Goal: Book appointment/travel/reservation

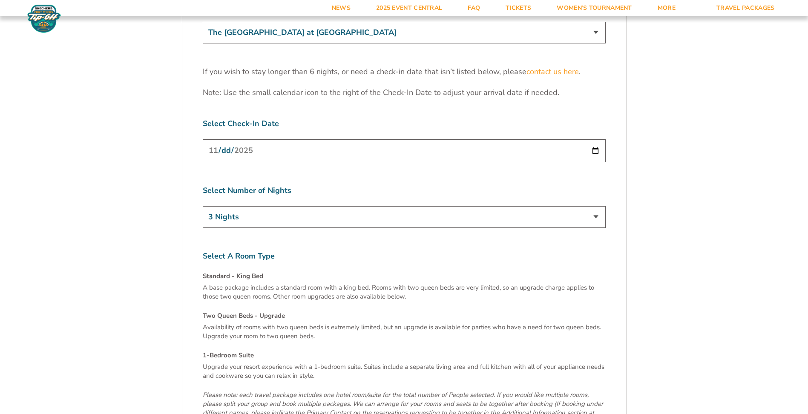
scroll to position [2640, 0]
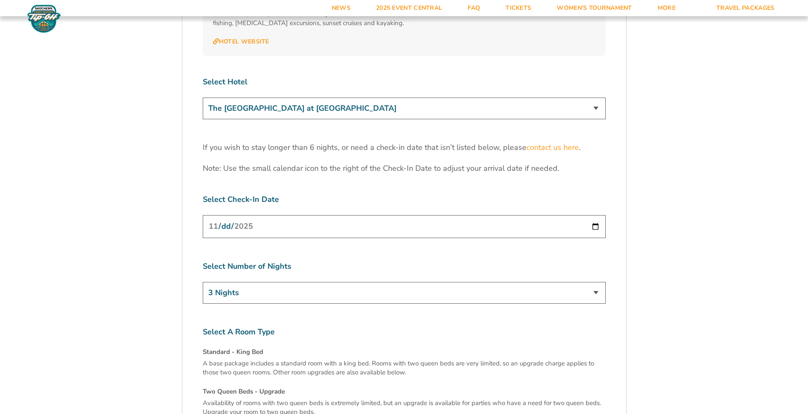
click at [271, 98] on select "The [GEOGRAPHIC_DATA] at [GEOGRAPHIC_DATA] [GEOGRAPHIC_DATA] [GEOGRAPHIC_DATA],…" at bounding box center [404, 109] width 403 height 22
click at [203, 98] on select "The [GEOGRAPHIC_DATA] at [GEOGRAPHIC_DATA] [GEOGRAPHIC_DATA] [GEOGRAPHIC_DATA],…" at bounding box center [404, 109] width 403 height 22
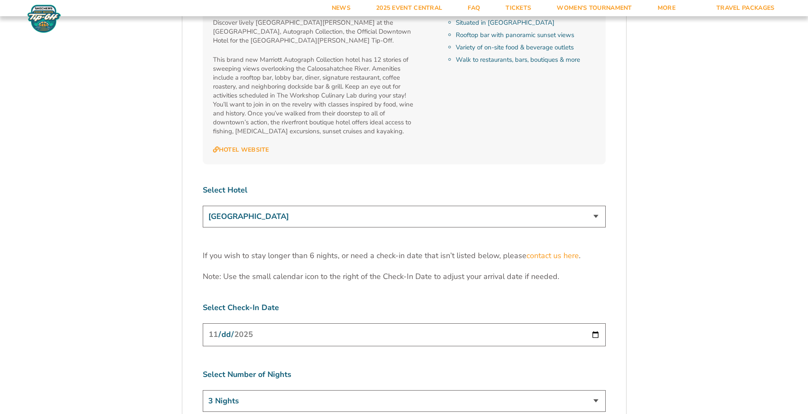
scroll to position [2512, 0]
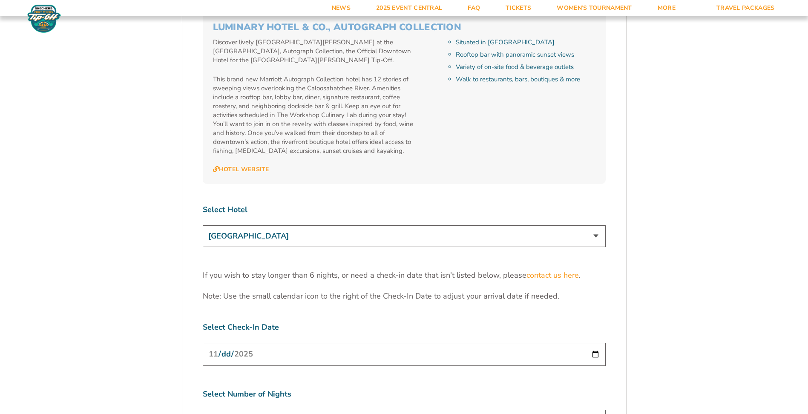
click at [240, 225] on select "The [GEOGRAPHIC_DATA] at [GEOGRAPHIC_DATA] [GEOGRAPHIC_DATA] [GEOGRAPHIC_DATA],…" at bounding box center [404, 236] width 403 height 22
click at [203, 225] on select "The [GEOGRAPHIC_DATA] at [GEOGRAPHIC_DATA] [GEOGRAPHIC_DATA] [GEOGRAPHIC_DATA],…" at bounding box center [404, 236] width 403 height 22
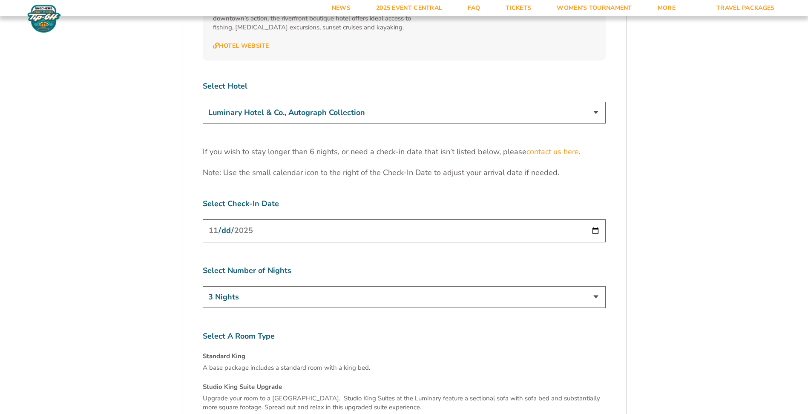
scroll to position [2555, 0]
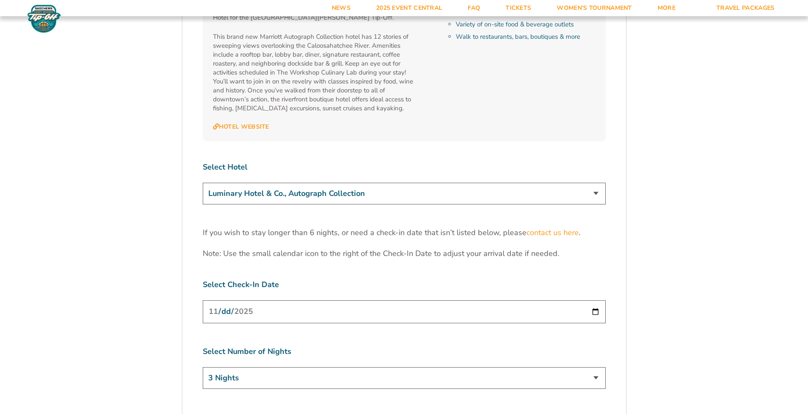
click at [279, 183] on select "The [GEOGRAPHIC_DATA] at [GEOGRAPHIC_DATA] [GEOGRAPHIC_DATA] [GEOGRAPHIC_DATA],…" at bounding box center [404, 194] width 403 height 22
click at [203, 183] on select "The [GEOGRAPHIC_DATA] at [GEOGRAPHIC_DATA] [GEOGRAPHIC_DATA] [GEOGRAPHIC_DATA],…" at bounding box center [404, 194] width 403 height 22
click at [272, 183] on select "The [GEOGRAPHIC_DATA] at [GEOGRAPHIC_DATA] [GEOGRAPHIC_DATA] [GEOGRAPHIC_DATA],…" at bounding box center [404, 194] width 403 height 22
select select "18478"
click at [203, 183] on select "The [GEOGRAPHIC_DATA] at [GEOGRAPHIC_DATA] [GEOGRAPHIC_DATA] [GEOGRAPHIC_DATA],…" at bounding box center [404, 194] width 403 height 22
